Goal: Navigation & Orientation: Understand site structure

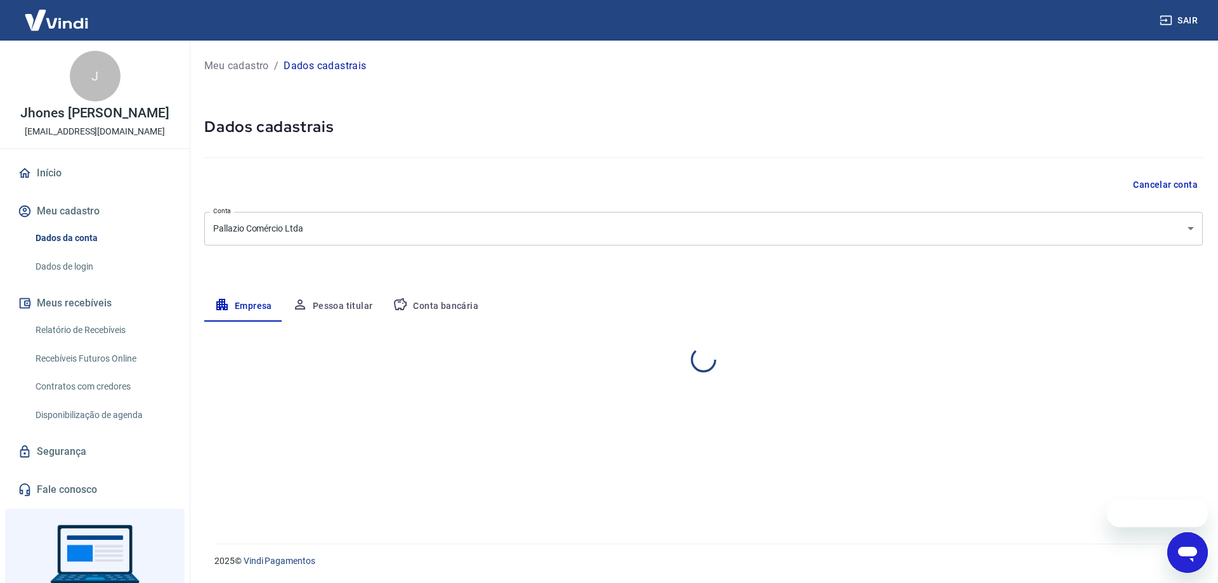
select select "PR"
select select "business"
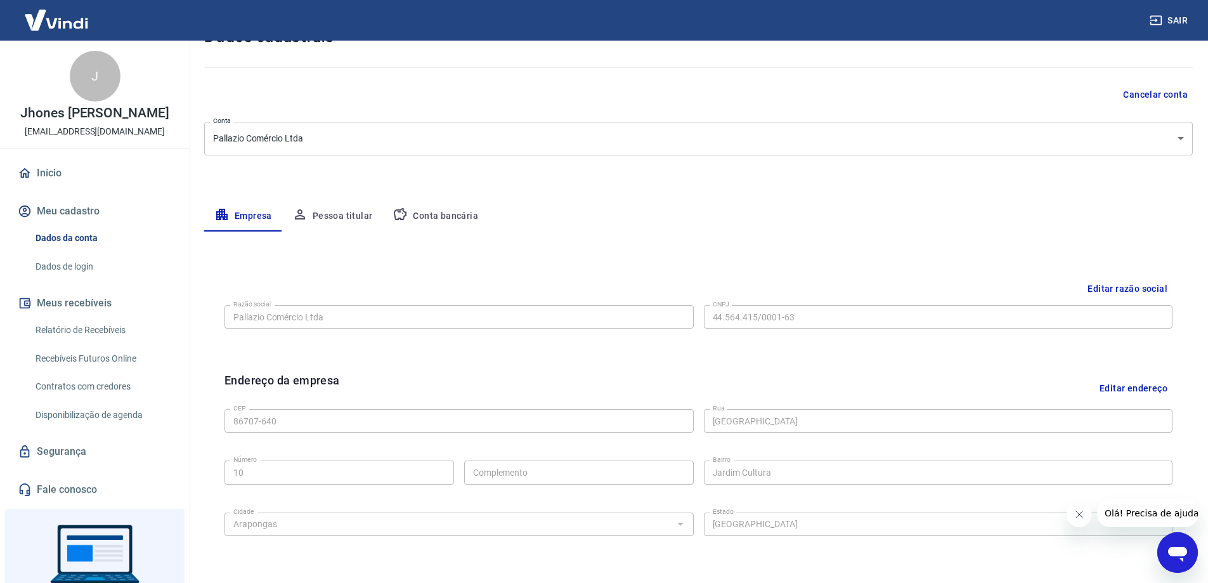
scroll to position [78, 0]
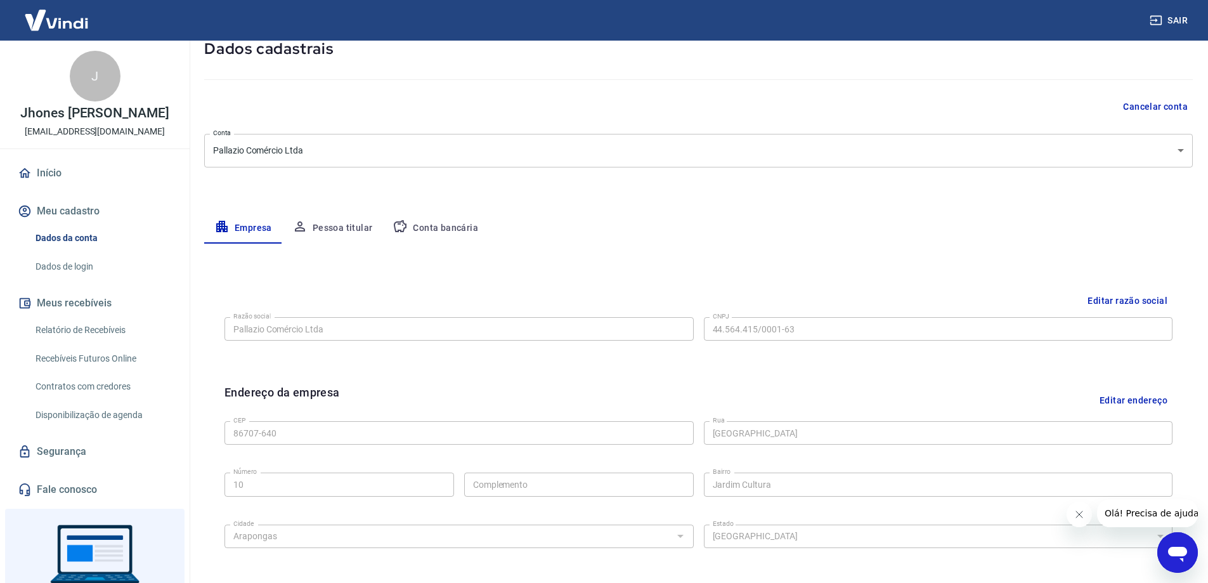
click at [327, 228] on button "Pessoa titular" at bounding box center [332, 228] width 101 height 30
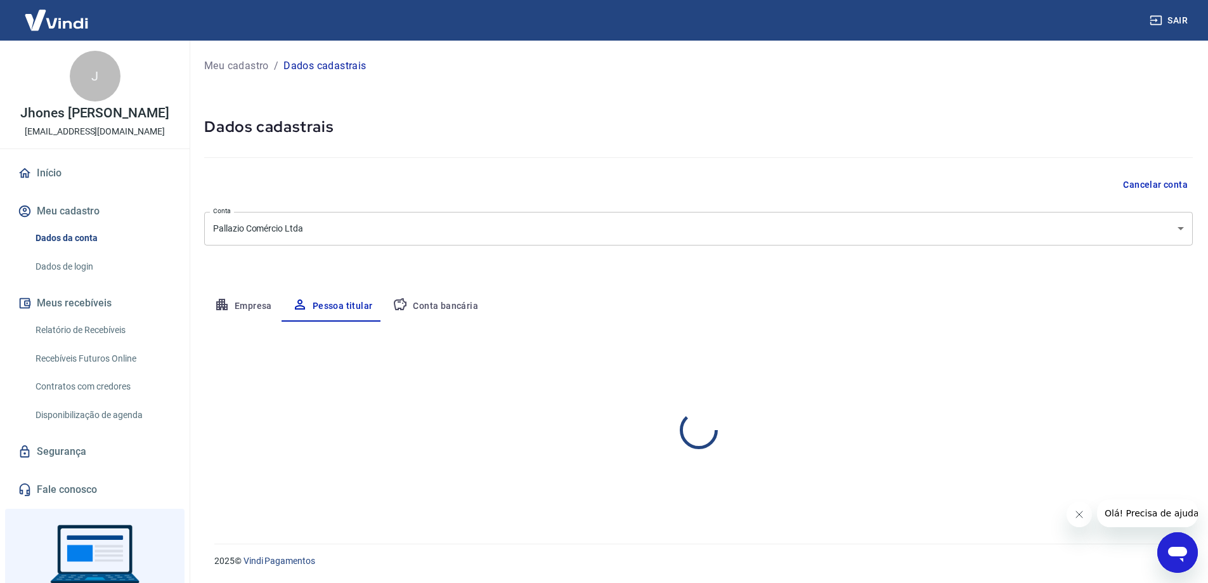
scroll to position [0, 0]
click at [458, 320] on button "Conta bancária" at bounding box center [435, 306] width 106 height 30
select select "1"
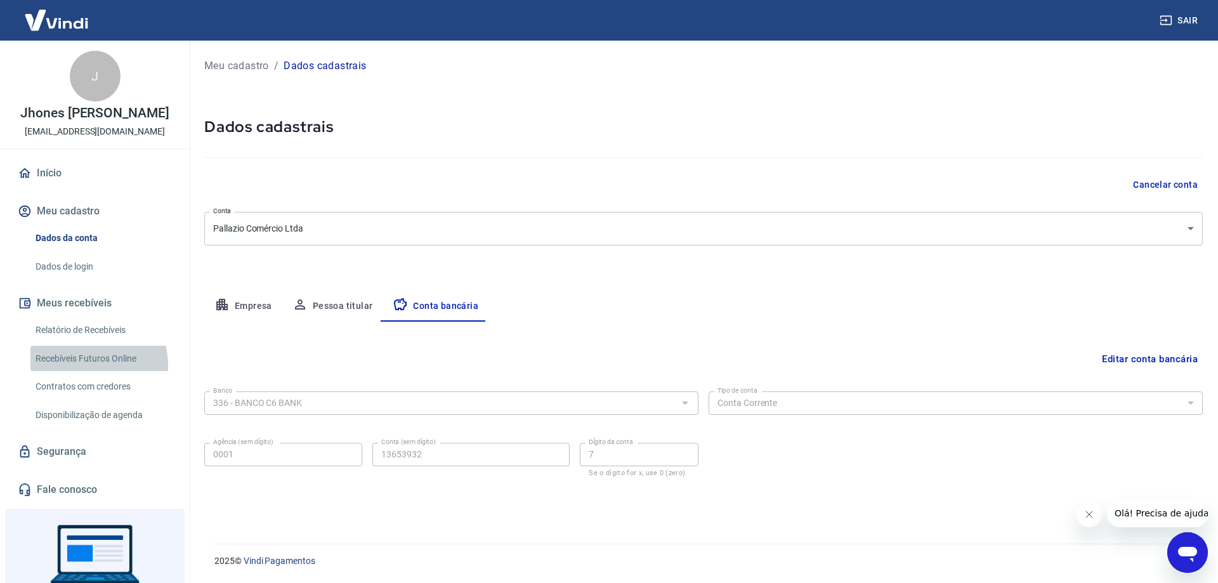
click at [91, 372] on link "Recebíveis Futuros Online" at bounding box center [102, 359] width 144 height 26
click at [115, 400] on link "Contratos com credores" at bounding box center [102, 387] width 144 height 26
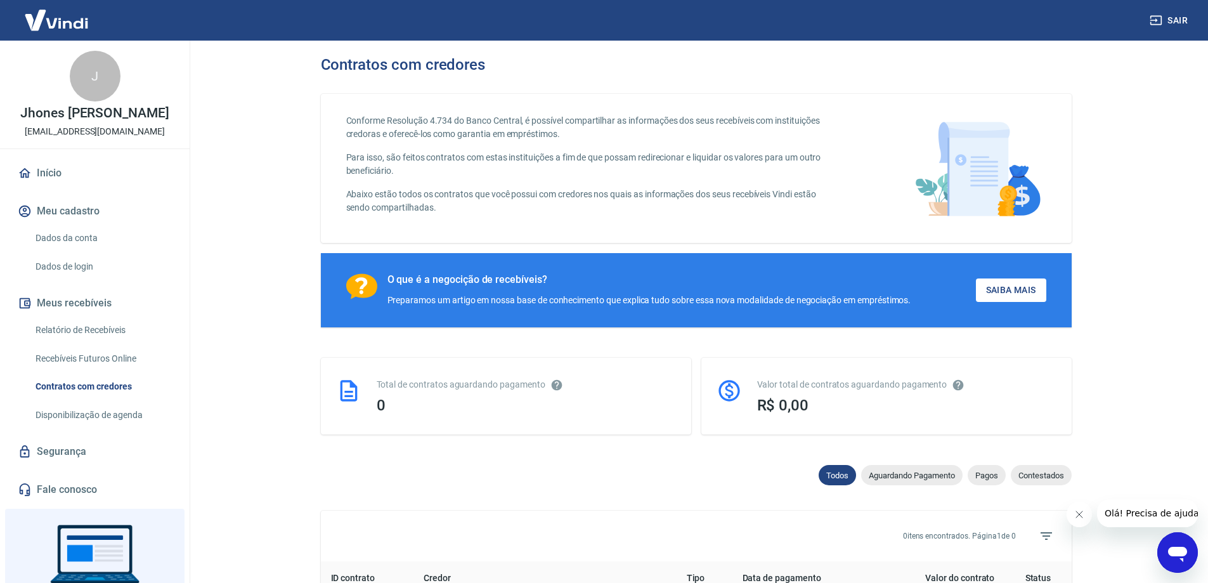
click at [101, 424] on link "Disponibilização de agenda" at bounding box center [102, 415] width 144 height 26
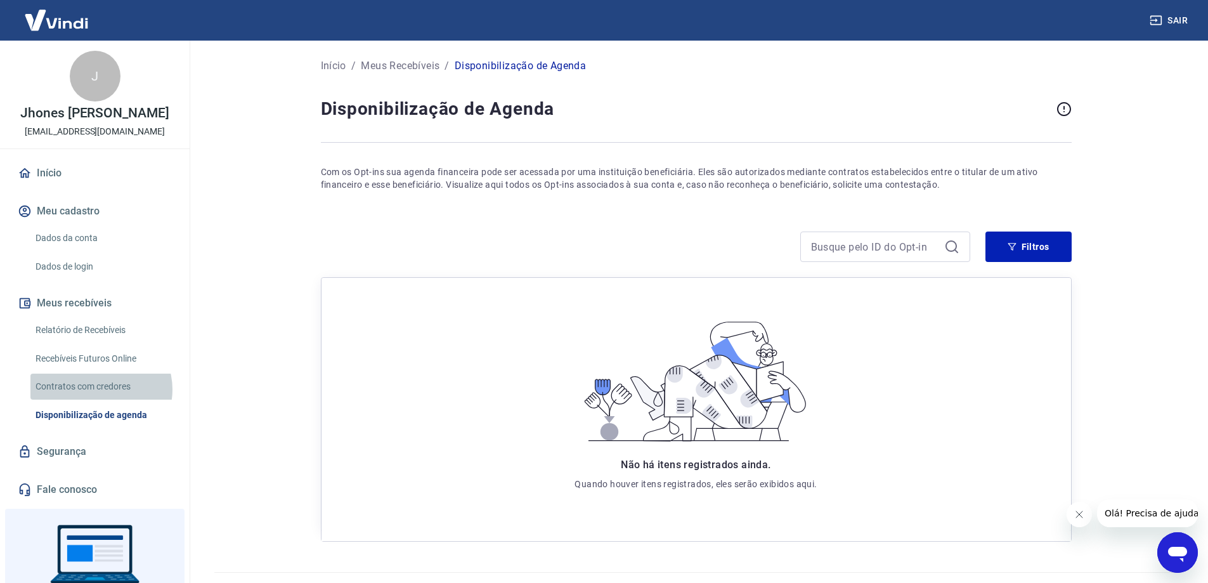
click at [100, 400] on link "Contratos com credores" at bounding box center [102, 387] width 144 height 26
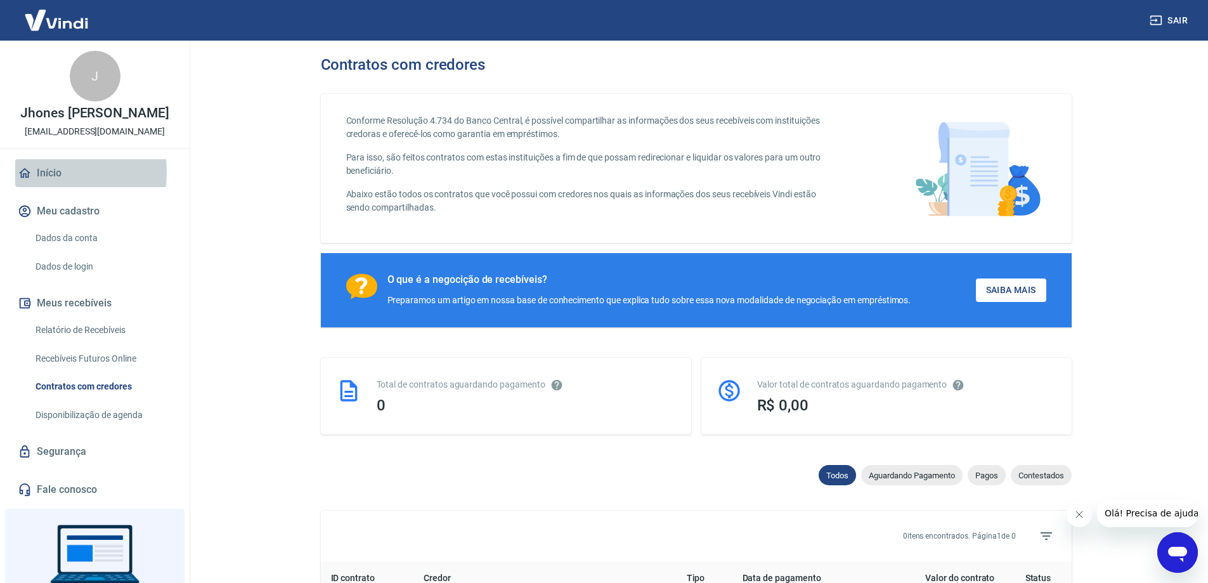
click at [49, 185] on link "Início" at bounding box center [94, 173] width 159 height 28
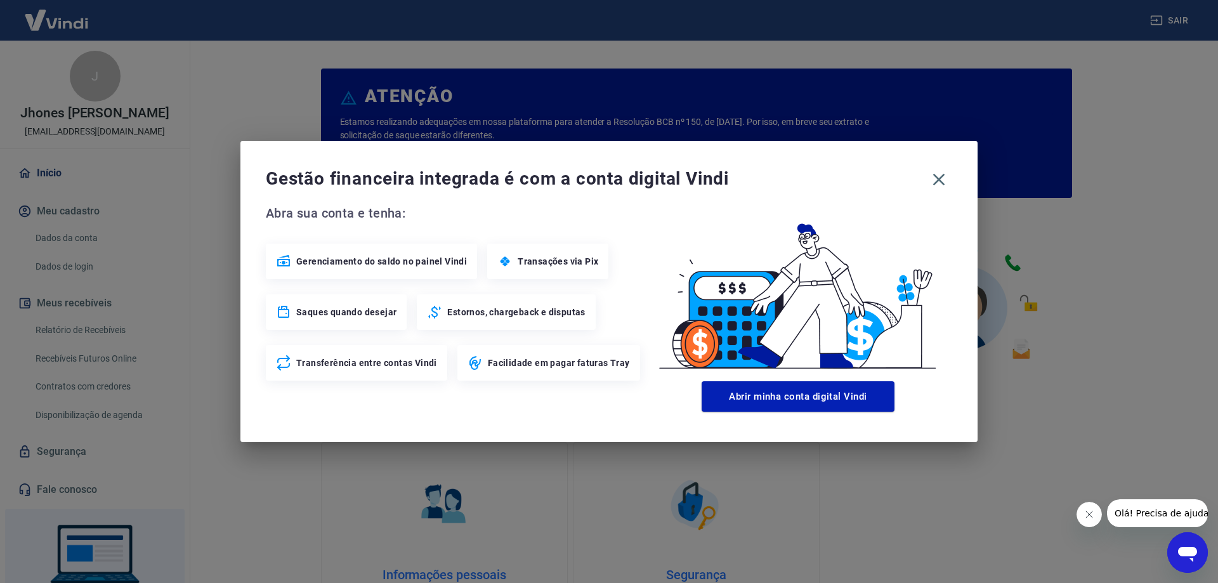
click at [422, 263] on span "Gerenciamento do saldo no painel Vindi" at bounding box center [381, 261] width 171 height 13
click at [538, 261] on span "Transações via Pix" at bounding box center [558, 261] width 81 height 13
click at [332, 308] on span "Saques quando desejar" at bounding box center [346, 312] width 100 height 13
